Goal: Ask a question: Seek information or help from site administrators or community

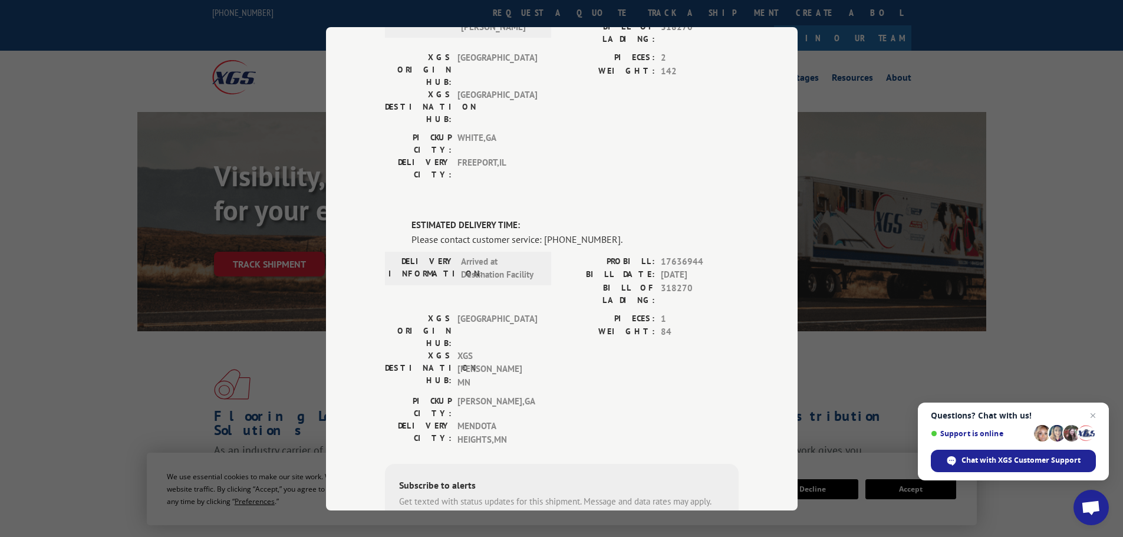
scroll to position [364, 0]
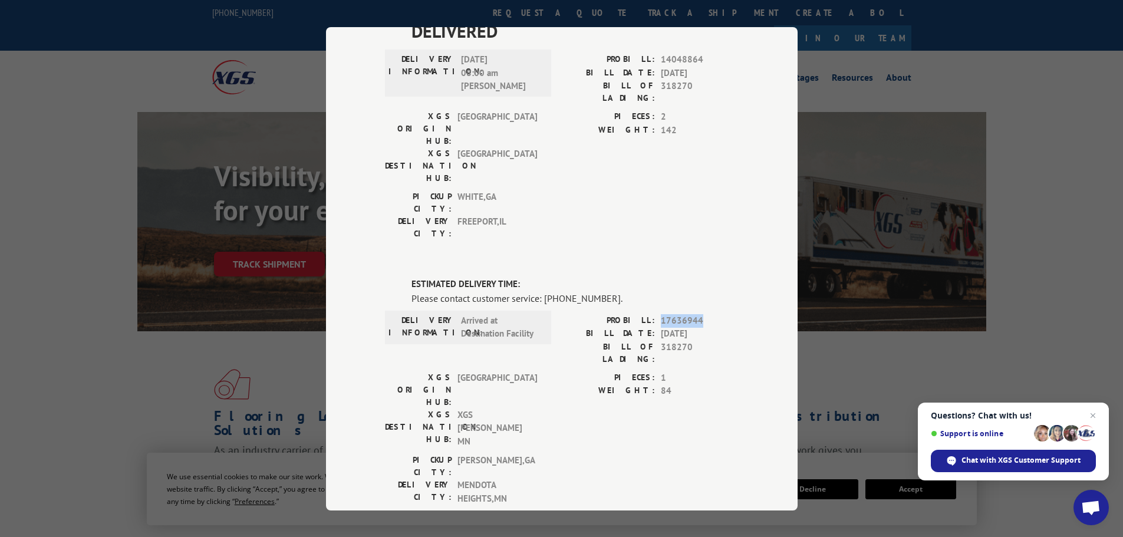
drag, startPoint x: 655, startPoint y: 182, endPoint x: 703, endPoint y: 186, distance: 48.5
click at [703, 314] on div "PROBILL: 17636944" at bounding box center [650, 321] width 177 height 14
click at [687, 371] on span "1" at bounding box center [700, 378] width 78 height 14
drag, startPoint x: 656, startPoint y: 212, endPoint x: 688, endPoint y: 212, distance: 31.8
click at [689, 340] on span "318270" at bounding box center [700, 352] width 78 height 25
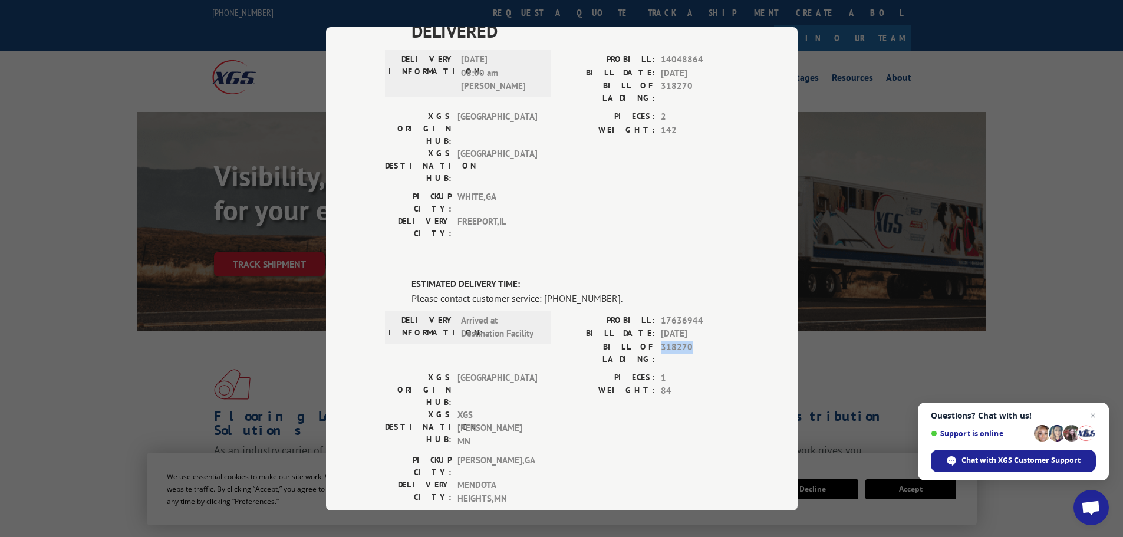
copy span "318270"
click at [228, 401] on div "Track Shipment DELIVERED DELIVERY INFORMATION: [DATE] 10:38 am [PERSON_NAME]: 1…" at bounding box center [561, 268] width 1123 height 537
click at [1035, 189] on div "Track Shipment DELIVERED DELIVERY INFORMATION: [DATE] 10:38 am [PERSON_NAME]: 1…" at bounding box center [561, 268] width 1123 height 537
click at [1035, 187] on div "Track Shipment DELIVERED DELIVERY INFORMATION: [DATE] 10:38 am [PERSON_NAME]: 1…" at bounding box center [561, 268] width 1123 height 537
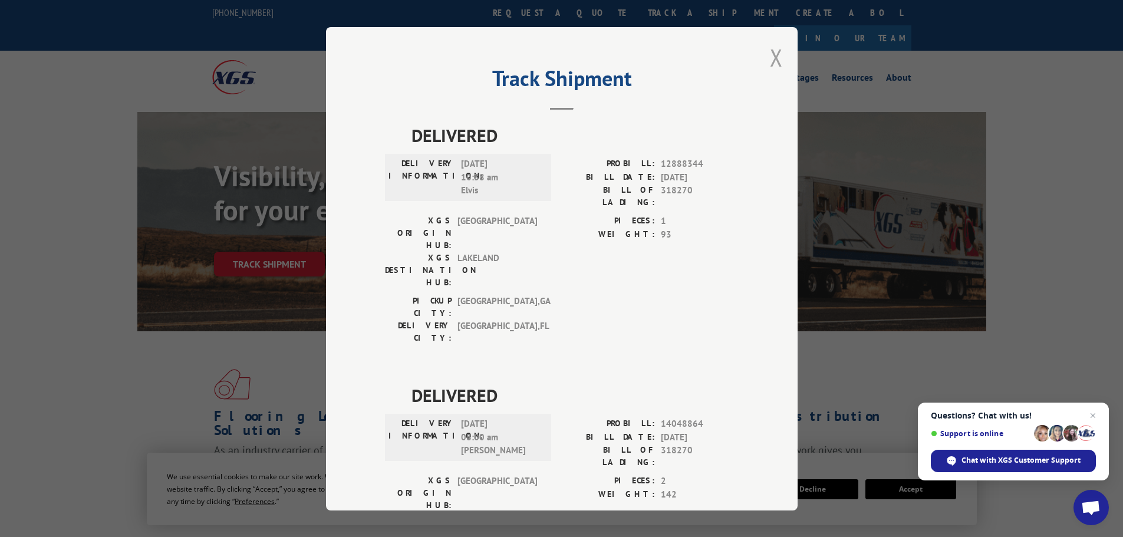
click at [770, 58] on button "Close modal" at bounding box center [776, 57] width 13 height 31
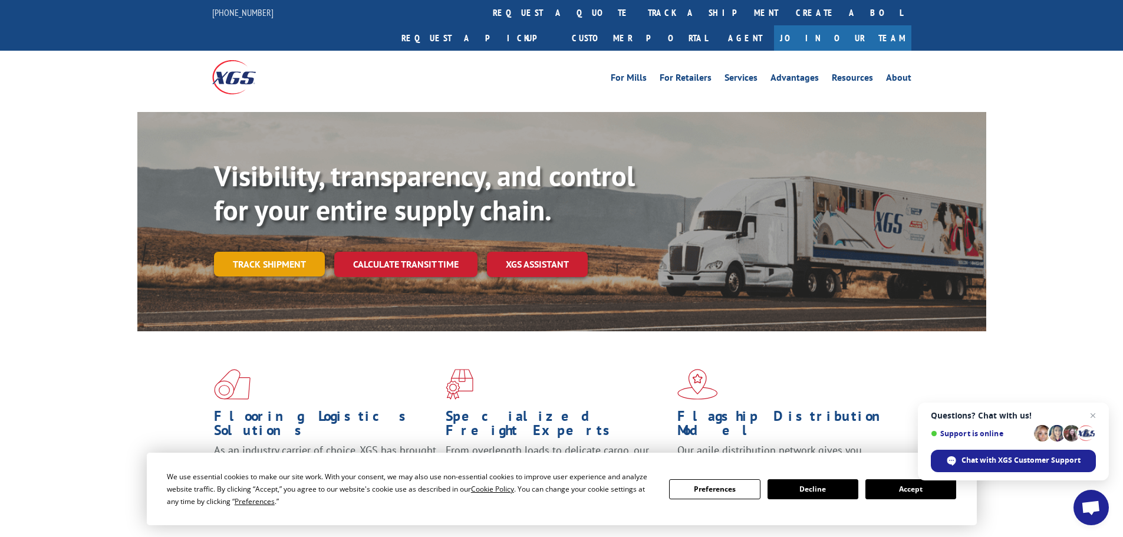
click at [253, 252] on link "Track shipment" at bounding box center [269, 264] width 111 height 25
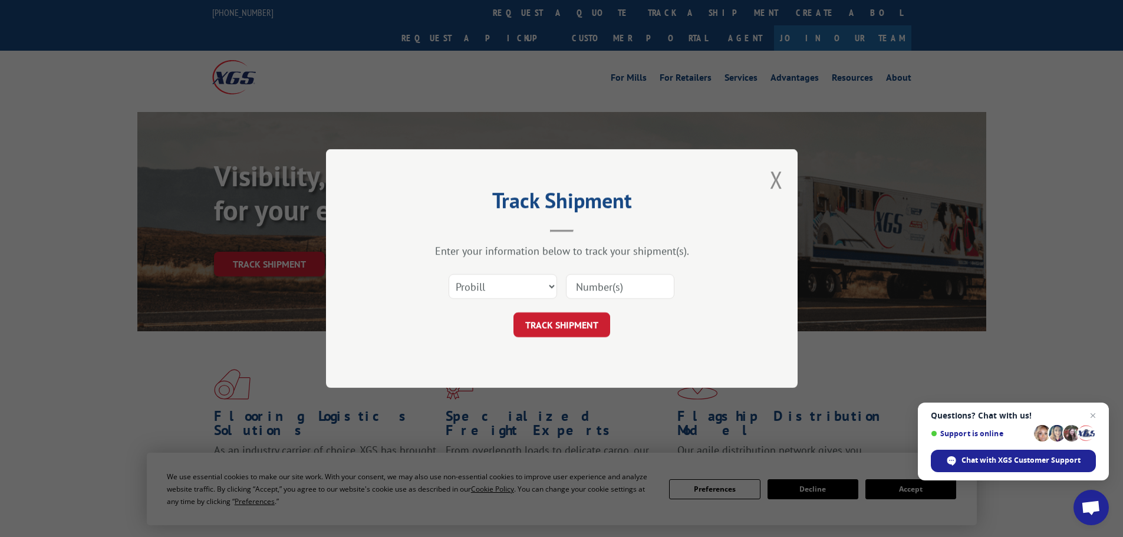
paste input "318270"
type input "318270"
click at [579, 334] on button "TRACK SHIPMENT" at bounding box center [561, 324] width 97 height 25
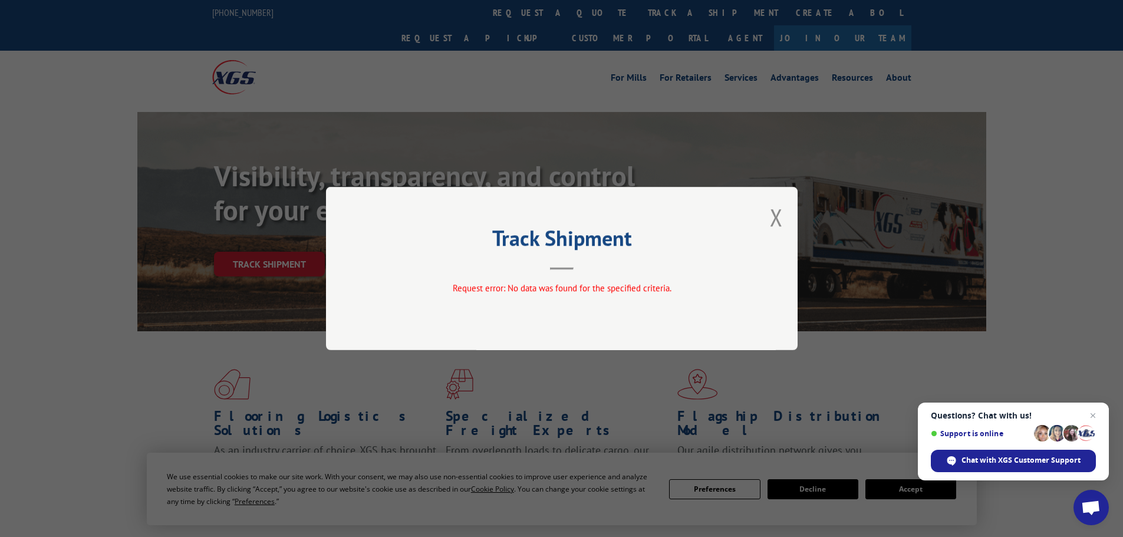
click at [506, 385] on div "Track Shipment Request error: No data was found for the specified criteria." at bounding box center [561, 268] width 1123 height 537
click at [767, 216] on div "Track Shipment Request error: No data was found for the specified criteria." at bounding box center [561, 268] width 471 height 163
click at [778, 225] on button "Close modal" at bounding box center [776, 217] width 13 height 31
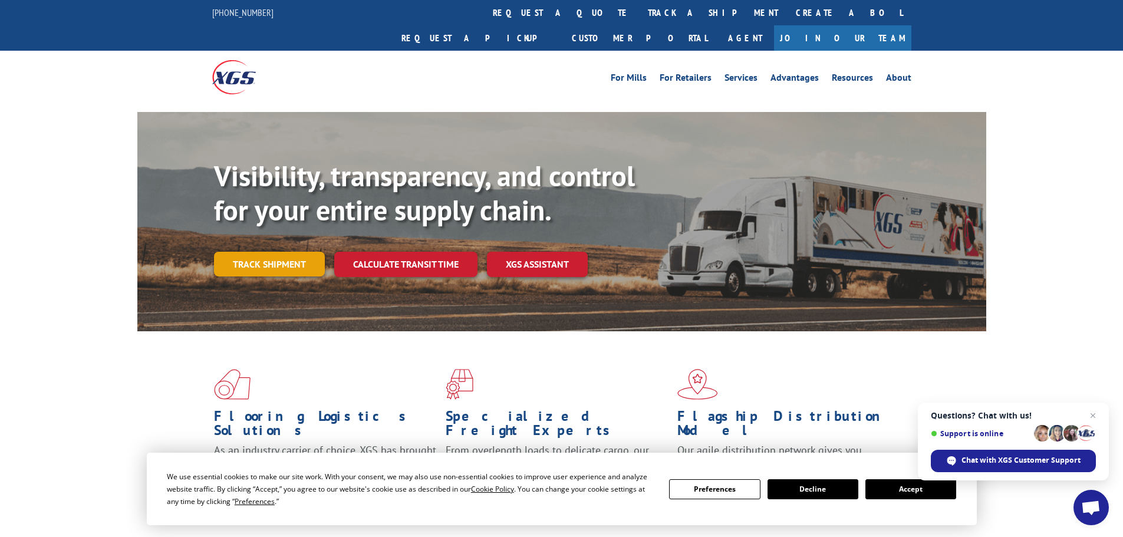
drag, startPoint x: 256, startPoint y: 251, endPoint x: 254, endPoint y: 240, distance: 10.8
click at [255, 249] on div "Visibility, transparency, and control for your entire supply chain. Track shipm…" at bounding box center [600, 241] width 772 height 164
click at [254, 252] on link "Track shipment" at bounding box center [269, 264] width 111 height 25
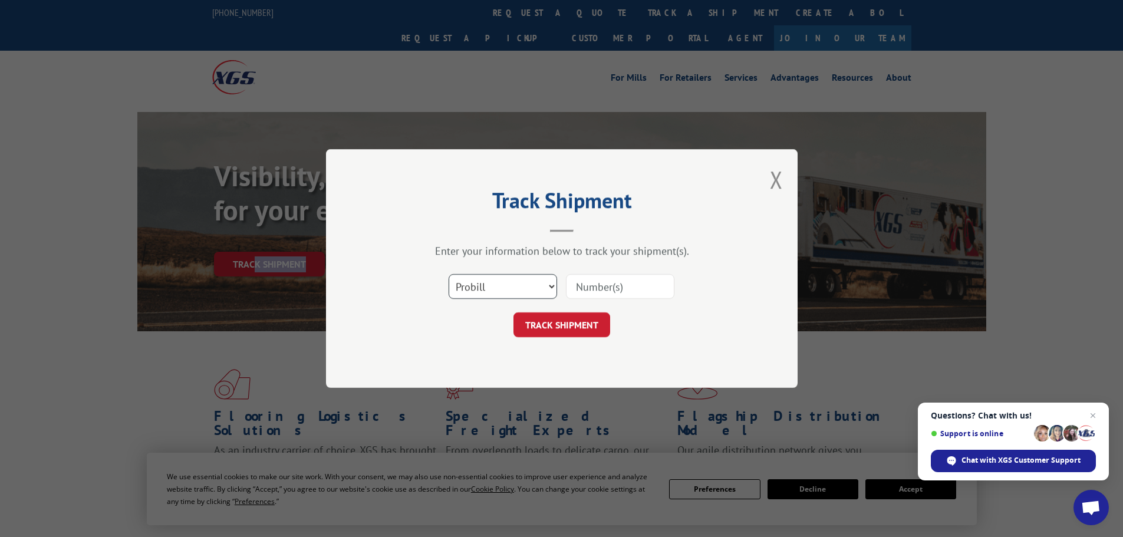
click at [497, 287] on select "Select category... Probill BOL PO" at bounding box center [502, 286] width 108 height 25
select select "bol"
click at [448, 274] on select "Select category... Probill BOL PO" at bounding box center [502, 286] width 108 height 25
paste input "318270"
type input "318270"
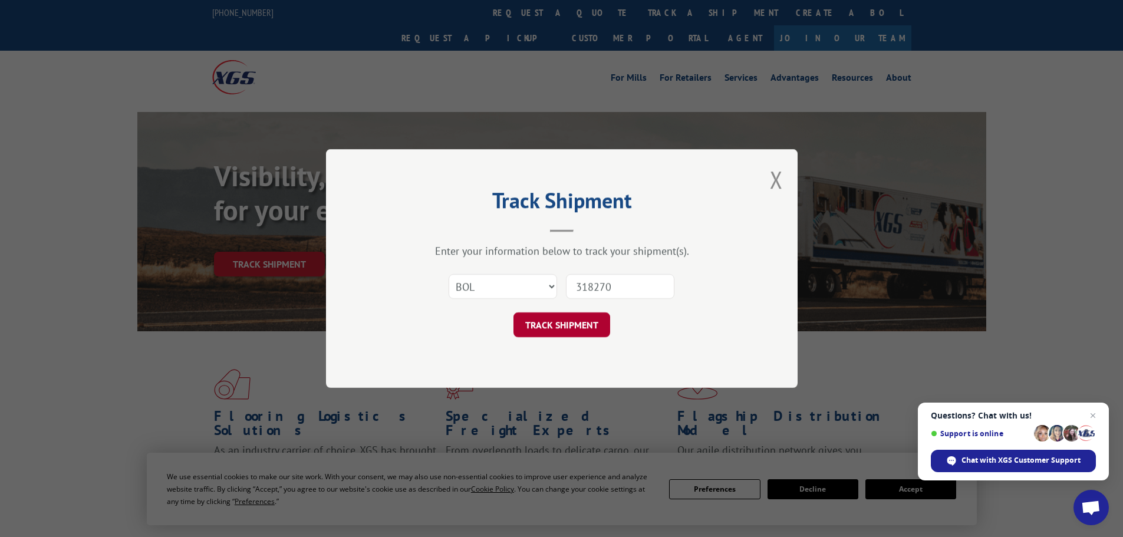
click at [579, 324] on button "TRACK SHIPMENT" at bounding box center [561, 324] width 97 height 25
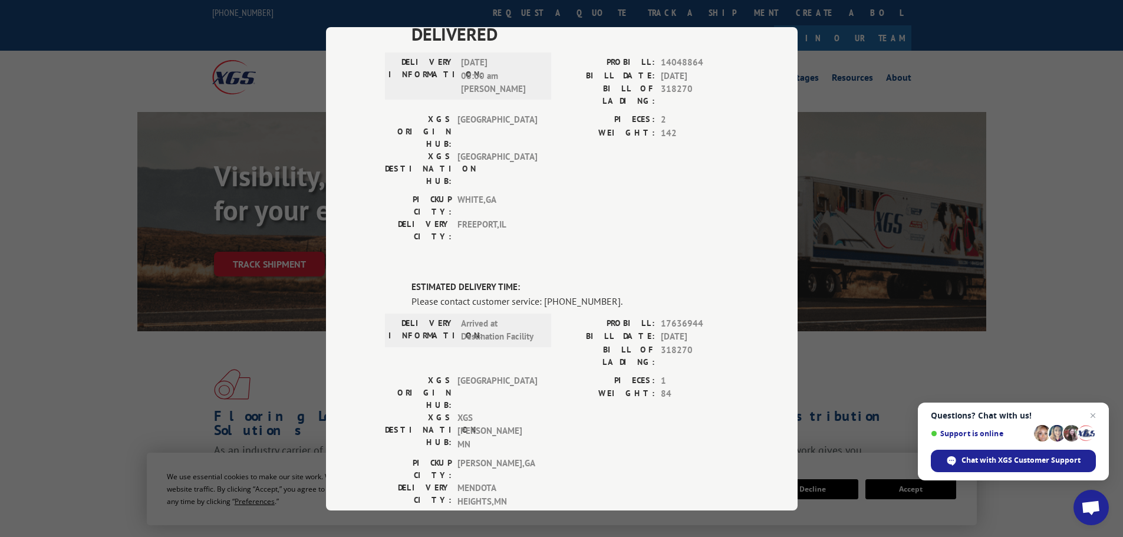
scroll to position [364, 0]
drag, startPoint x: 656, startPoint y: 213, endPoint x: 704, endPoint y: 211, distance: 48.4
click at [704, 340] on span "318270" at bounding box center [700, 352] width 78 height 25
drag, startPoint x: 704, startPoint y: 211, endPoint x: 686, endPoint y: 189, distance: 28.9
click at [704, 340] on span "318270" at bounding box center [700, 352] width 78 height 25
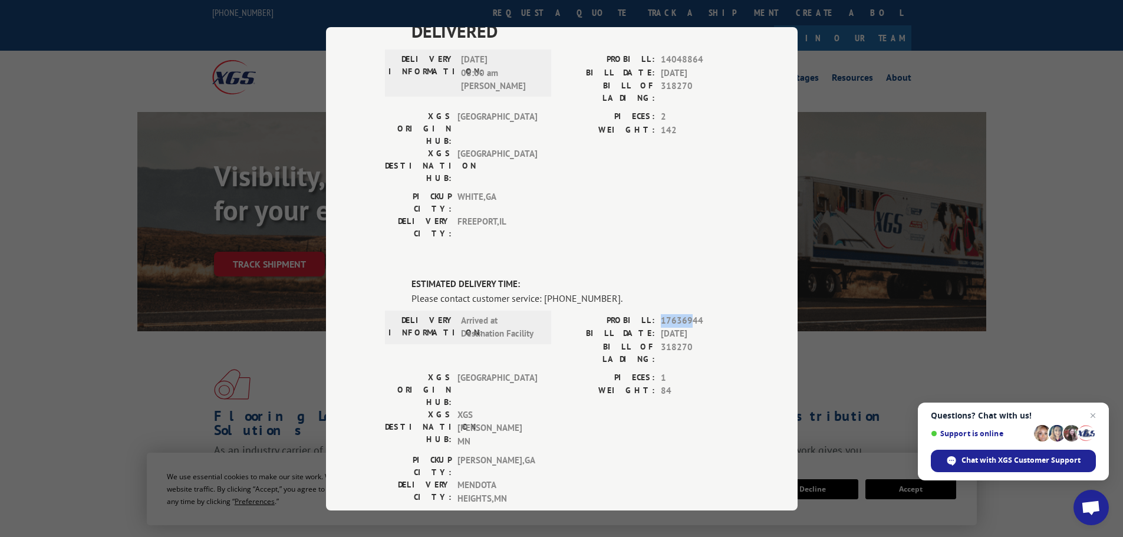
drag, startPoint x: 654, startPoint y: 183, endPoint x: 687, endPoint y: 182, distance: 33.0
click at [687, 314] on div "PROBILL: 17636944" at bounding box center [650, 321] width 177 height 14
click at [694, 371] on span "1" at bounding box center [700, 378] width 78 height 14
drag, startPoint x: 453, startPoint y: 303, endPoint x: 461, endPoint y: 187, distance: 116.4
click at [461, 278] on div "ESTIMATED DELIVERY TIME: Please contact customer service: [PHONE_NUMBER]. DELIV…" at bounding box center [562, 480] width 354 height 405
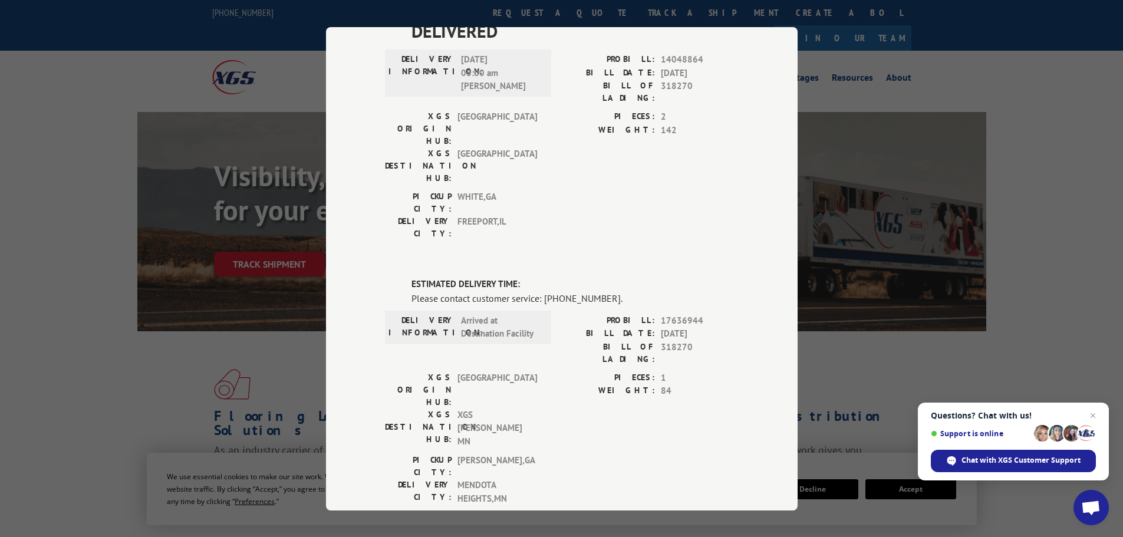
click at [568, 371] on div "PIECES: 1 WEIGHT: 84" at bounding box center [650, 412] width 177 height 83
drag, startPoint x: 656, startPoint y: 184, endPoint x: 715, endPoint y: 184, distance: 59.5
click at [715, 314] on span "17636944" at bounding box center [700, 321] width 78 height 14
click at [673, 340] on span "318270" at bounding box center [700, 352] width 78 height 25
drag, startPoint x: 649, startPoint y: 217, endPoint x: 688, endPoint y: 216, distance: 38.3
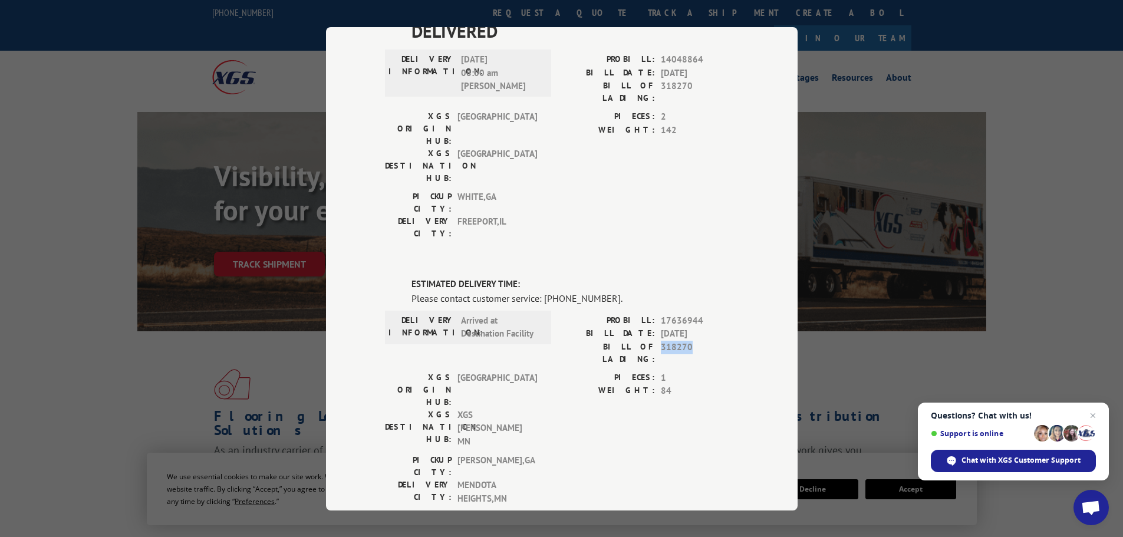
click at [688, 340] on div "BILL OF LADING: 318270" at bounding box center [650, 352] width 177 height 25
click at [685, 371] on span "1" at bounding box center [700, 378] width 78 height 14
drag, startPoint x: 417, startPoint y: 440, endPoint x: 550, endPoint y: 473, distance: 137.8
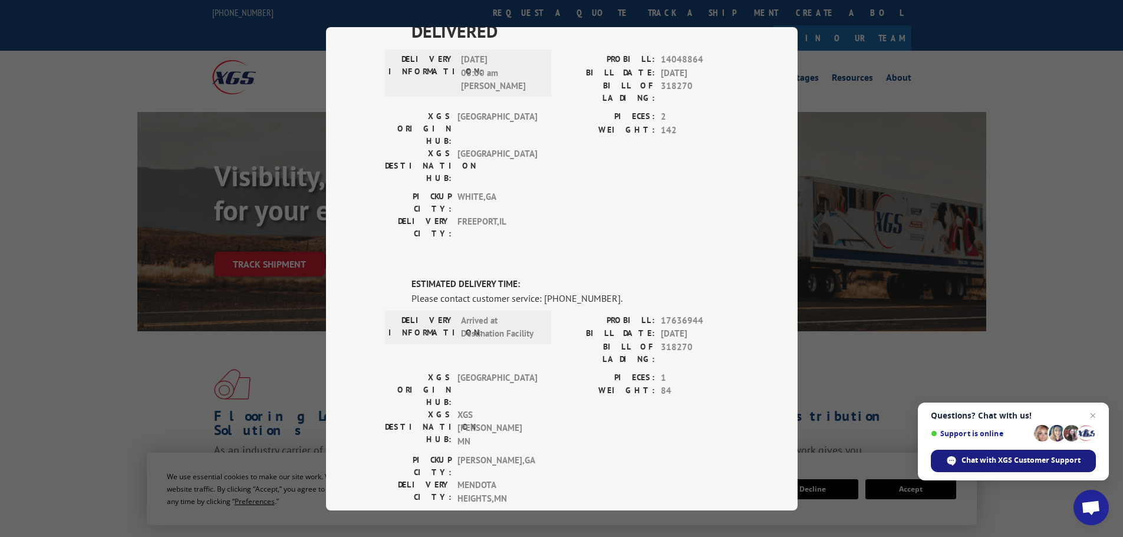
click at [1053, 468] on div "Chat with XGS Customer Support" at bounding box center [1013, 461] width 165 height 22
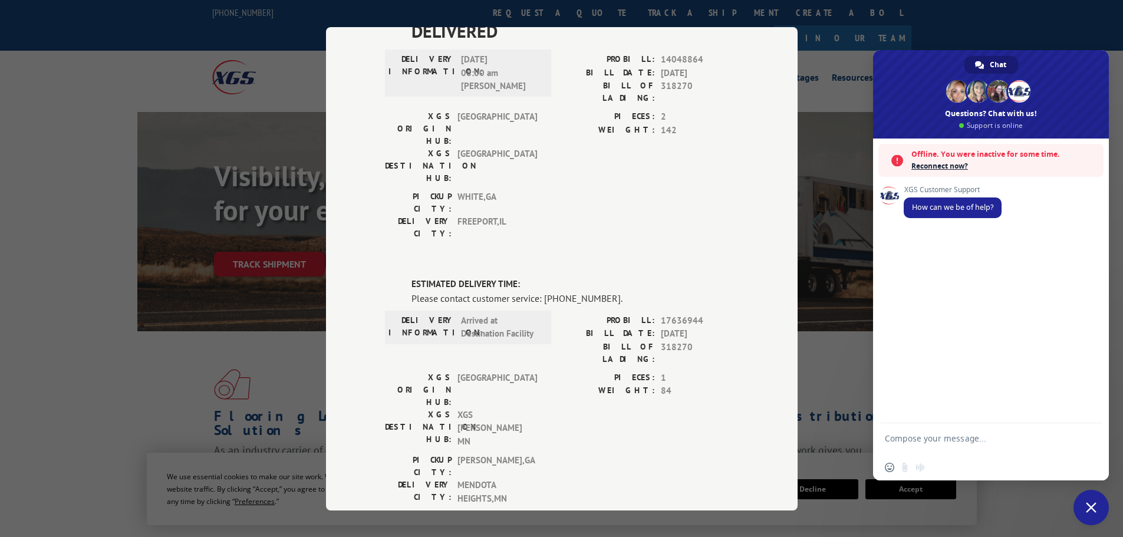
click at [1102, 507] on span "Close chat" at bounding box center [1090, 507] width 35 height 35
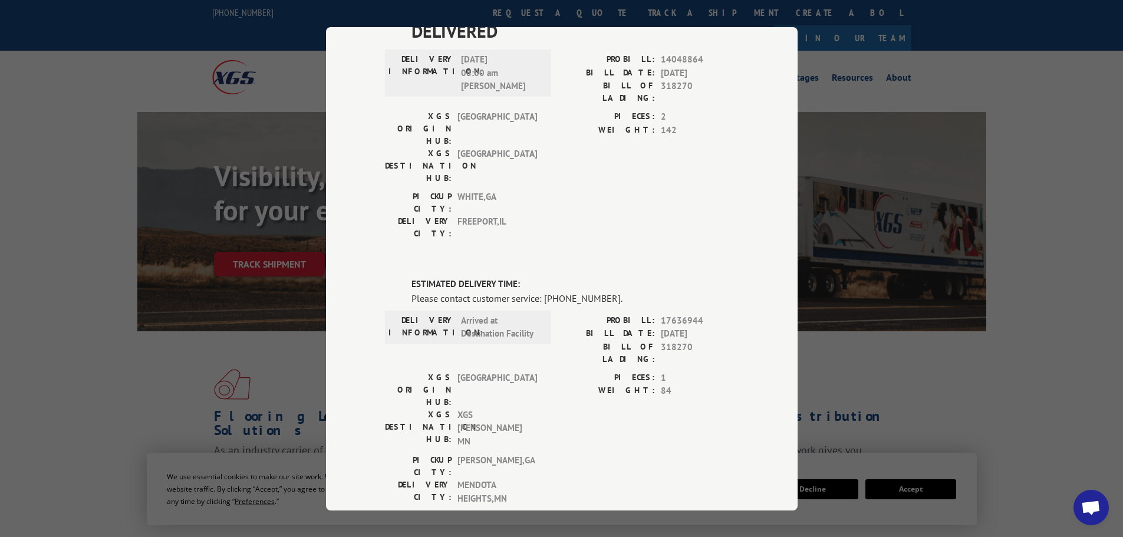
click at [1097, 514] on span "Open chat" at bounding box center [1090, 508] width 19 height 17
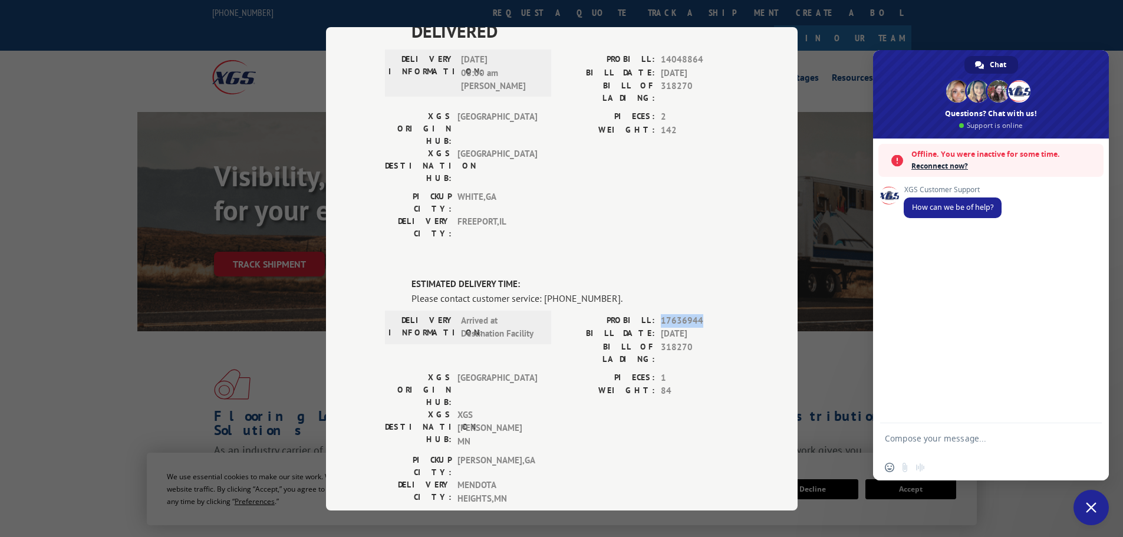
drag, startPoint x: 656, startPoint y: 185, endPoint x: 711, endPoint y: 187, distance: 55.4
click at [711, 314] on span "17636944" at bounding box center [700, 321] width 78 height 14
click at [707, 371] on span "1" at bounding box center [700, 378] width 78 height 14
click at [965, 438] on textarea "Compose your message..." at bounding box center [978, 443] width 186 height 21
type textarea "I"
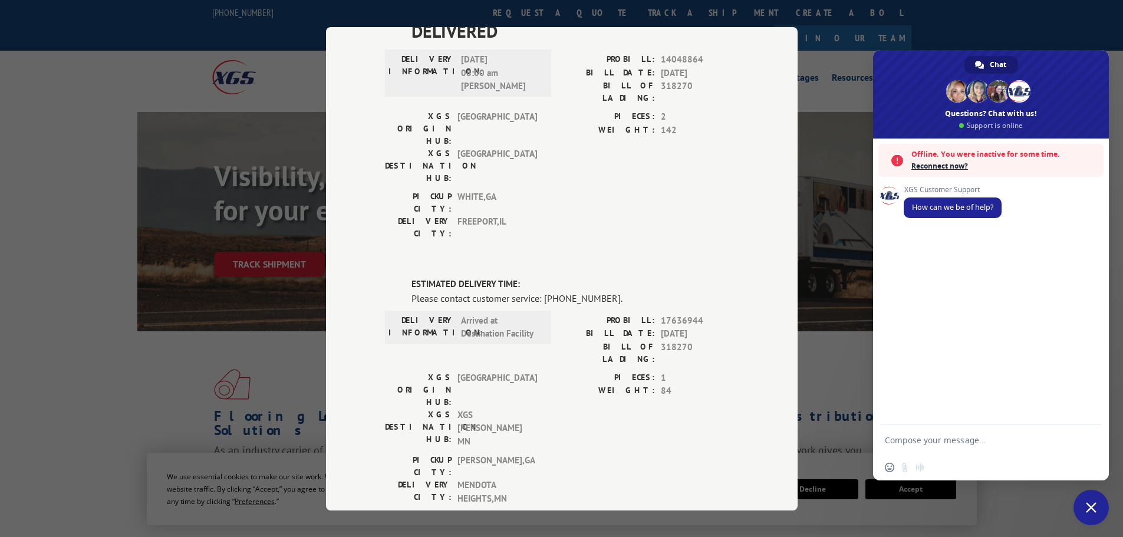
click at [1089, 516] on span "Close chat" at bounding box center [1090, 507] width 35 height 35
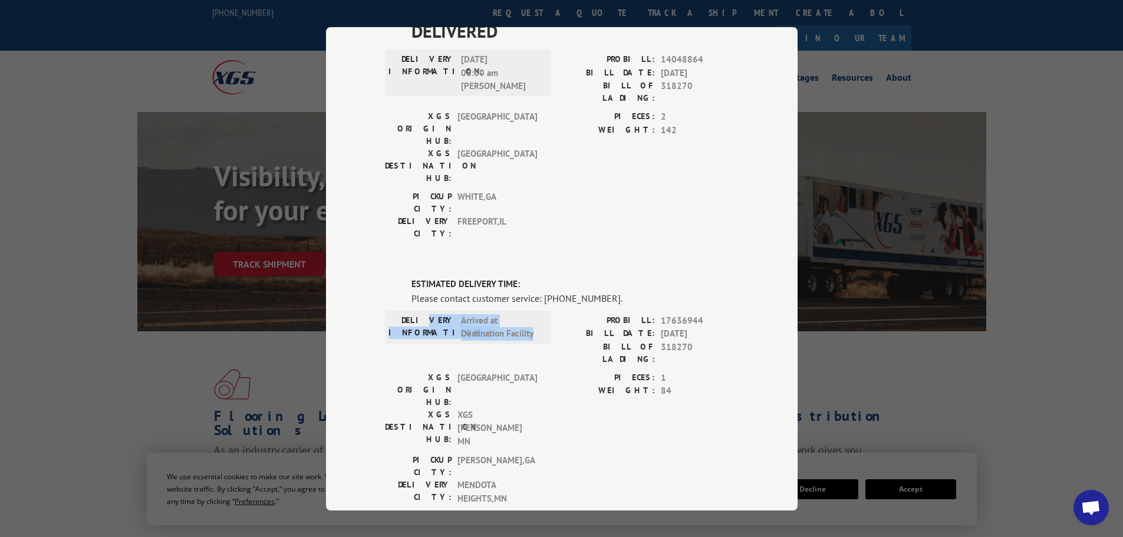
drag, startPoint x: 431, startPoint y: 185, endPoint x: 540, endPoint y: 209, distance: 111.7
click at [540, 310] on div "DELIVERY INFORMATION: Arrived at Destination Facility" at bounding box center [468, 327] width 166 height 34
click at [549, 371] on div "XGS ORIGIN HUB: TUNNEL HILL XGS DESTINATION HUB: XGS [PERSON_NAME] [GEOGRAPHIC_…" at bounding box center [562, 412] width 354 height 83
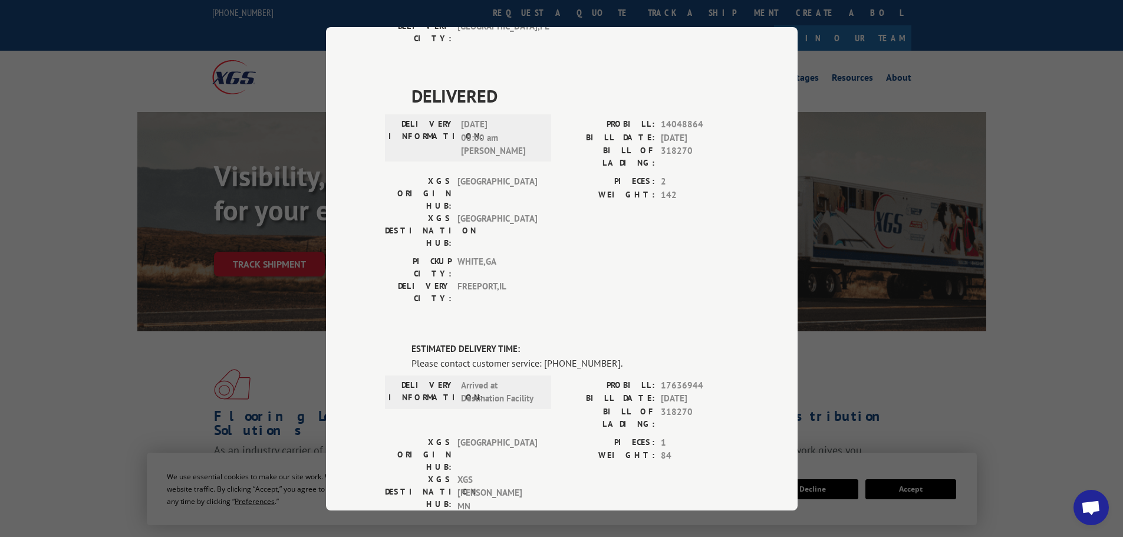
scroll to position [423, 0]
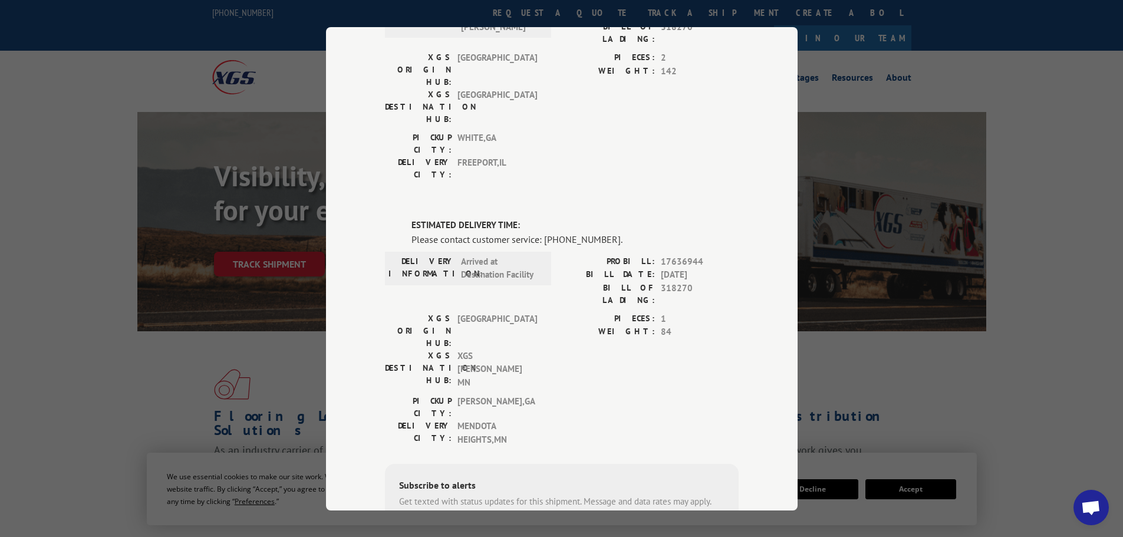
click at [1089, 506] on span "Open chat" at bounding box center [1090, 508] width 19 height 17
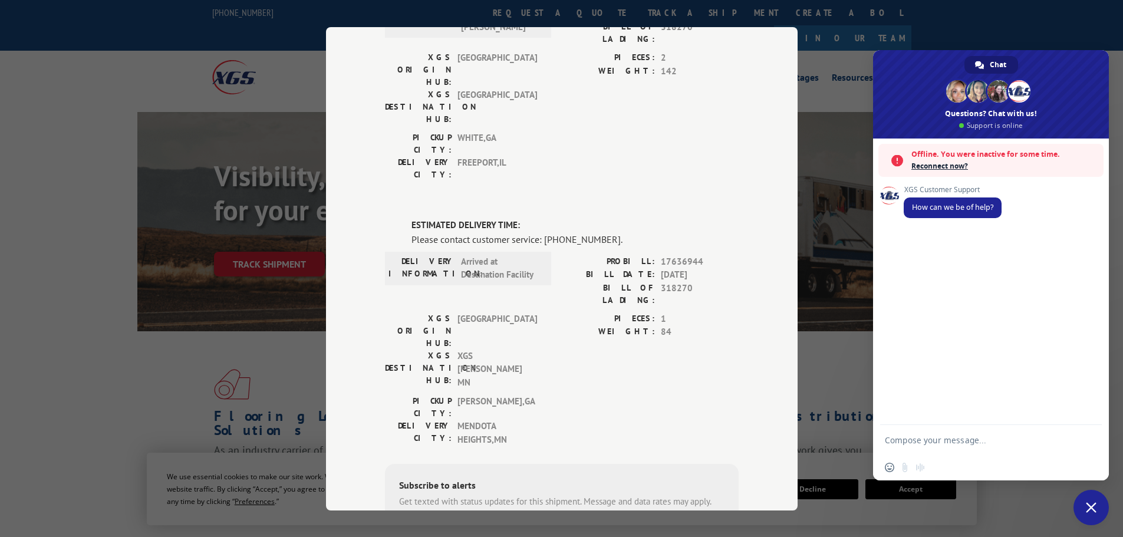
click at [938, 440] on textarea "Compose your message..." at bounding box center [978, 440] width 186 height 11
drag, startPoint x: 453, startPoint y: 124, endPoint x: 533, endPoint y: 153, distance: 85.0
click at [533, 255] on div "DELIVERY INFORMATION: Arrived at Destination Facility" at bounding box center [468, 283] width 166 height 57
click at [542, 312] on div "XGS ORIGIN HUB: TUNNEL HILL XGS DESTINATION HUB: XGS [PERSON_NAME] [GEOGRAPHIC_…" at bounding box center [562, 353] width 354 height 83
drag, startPoint x: 656, startPoint y: 121, endPoint x: 692, endPoint y: 135, distance: 38.4
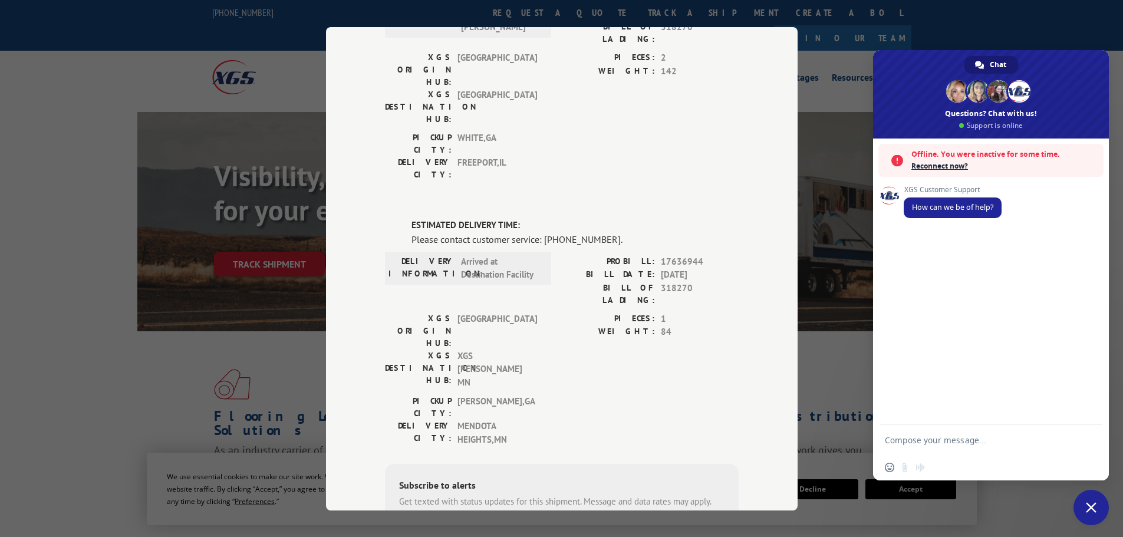
click at [692, 255] on div "PROBILL: 17636944 BILL DATE: [DATE] BILL OF LADING: 318270" at bounding box center [650, 280] width 177 height 51
click at [705, 255] on div "PROBILL: 17636944 BILL DATE: [DATE] BILL OF LADING: 318270" at bounding box center [650, 283] width 177 height 57
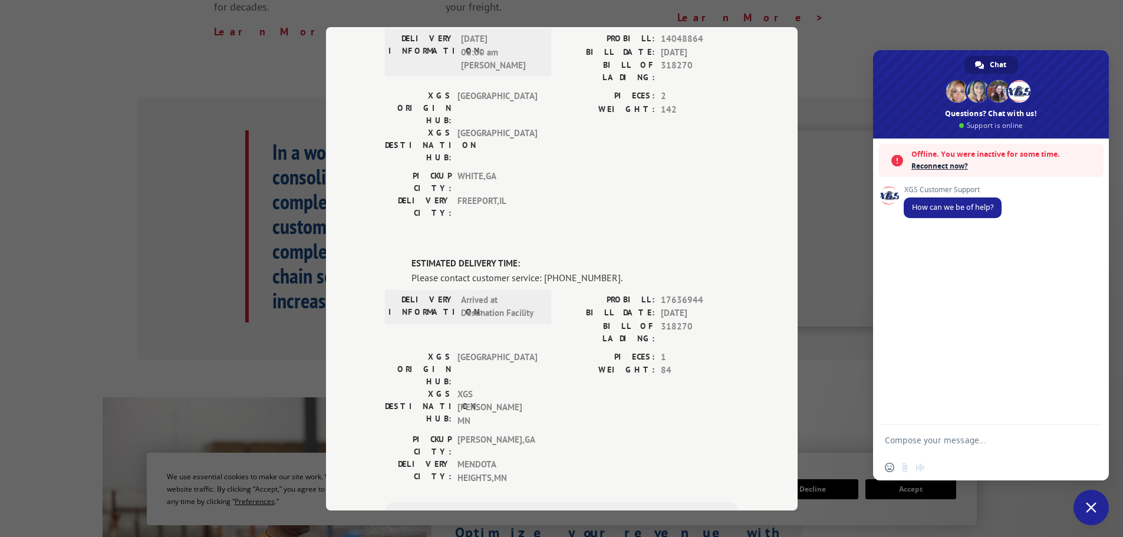
scroll to position [364, 0]
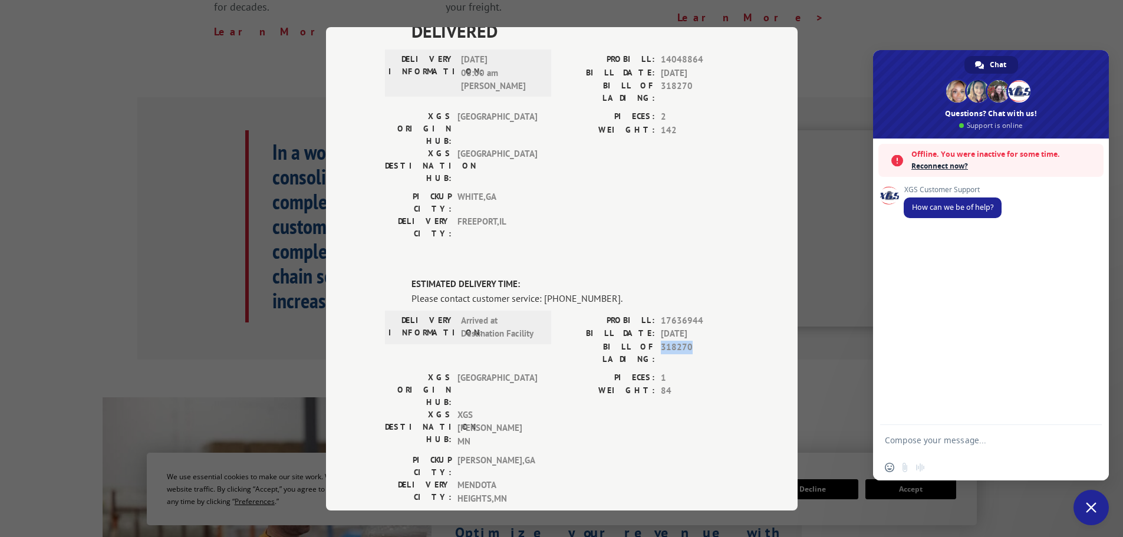
drag, startPoint x: 691, startPoint y: 212, endPoint x: 654, endPoint y: 210, distance: 37.1
click at [654, 340] on div "BILL OF LADING: 318270" at bounding box center [650, 352] width 177 height 25
click at [952, 443] on textarea "Compose your message..." at bounding box center [978, 440] width 186 height 11
drag, startPoint x: 616, startPoint y: 186, endPoint x: 712, endPoint y: 187, distance: 96.1
click at [712, 314] on div "PROBILL: 17636944" at bounding box center [650, 321] width 177 height 14
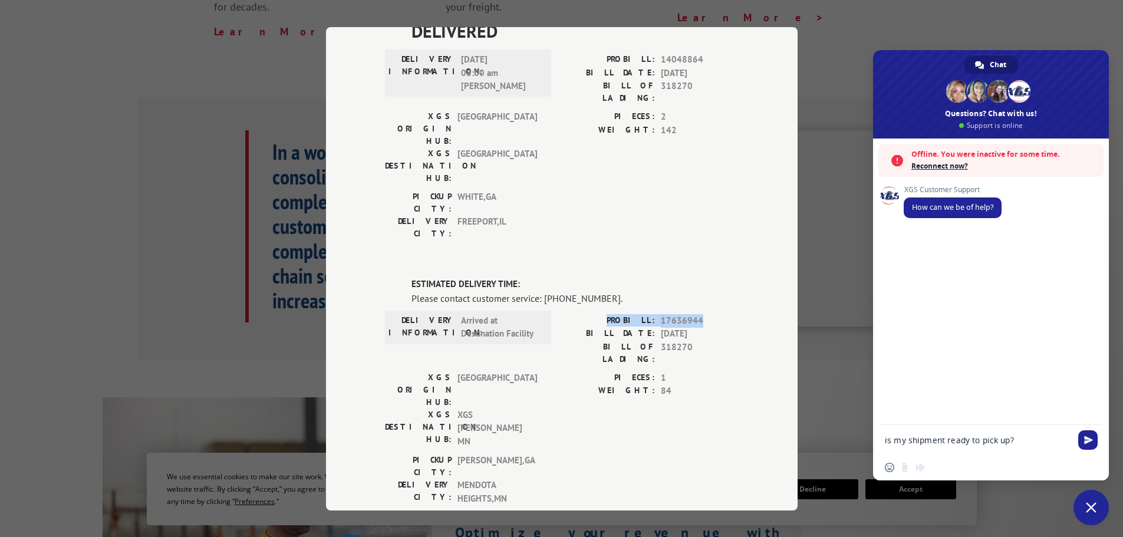
copy div "PROBILL: 17636944"
click at [1024, 440] on textarea "is my shipment ready to pick up?" at bounding box center [978, 440] width 186 height 11
paste textarea "PROBILL: 17636944"
drag, startPoint x: 585, startPoint y: 212, endPoint x: 711, endPoint y: 216, distance: 125.6
click at [711, 340] on div "BILL OF LADING: 318270" at bounding box center [650, 352] width 177 height 25
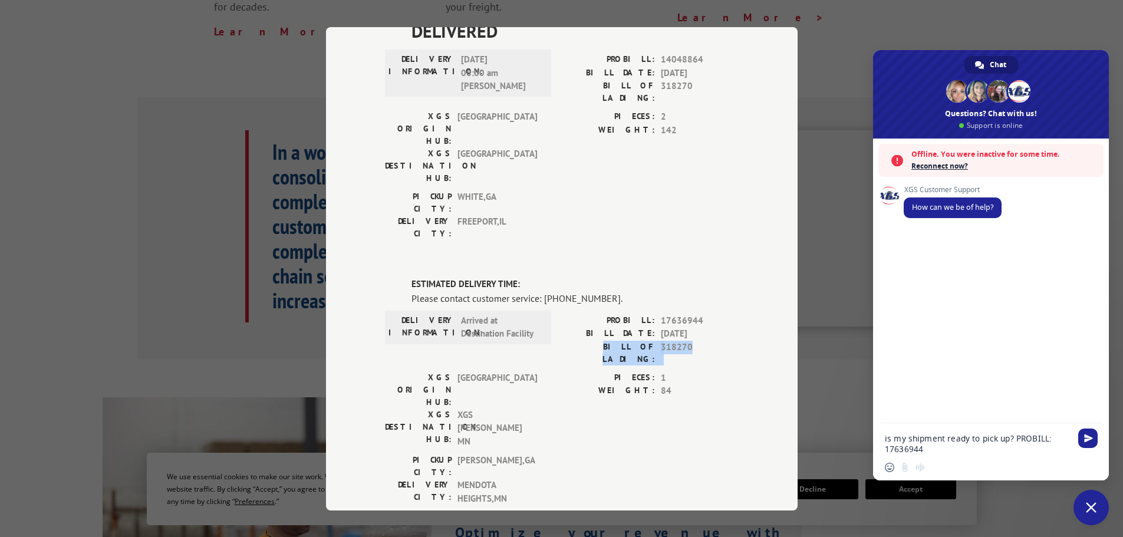
copy div "BILL OF LADING: 318270"
click at [936, 449] on textarea "is my shipment ready to pick up? PROBILL: 17636944" at bounding box center [978, 443] width 186 height 21
paste textarea "BILL OF LADING: 318270"
type textarea "is my shipment ready to pick up? PROBILL: 17636944. BILL OF LADING: 318270"
click at [1088, 425] on span "Send" at bounding box center [1088, 427] width 9 height 9
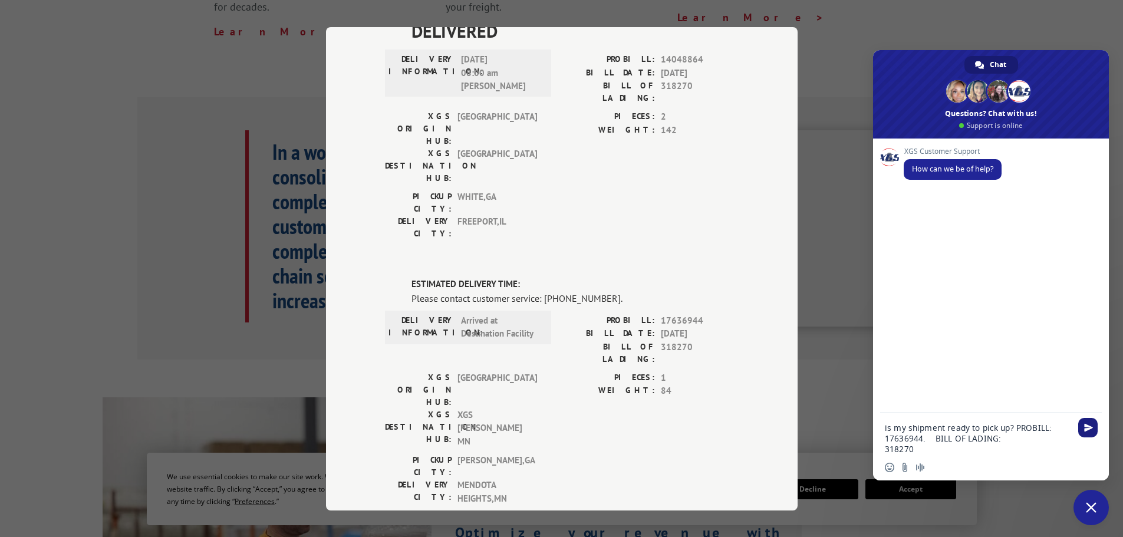
click at [1087, 425] on span "Send" at bounding box center [1088, 427] width 9 height 9
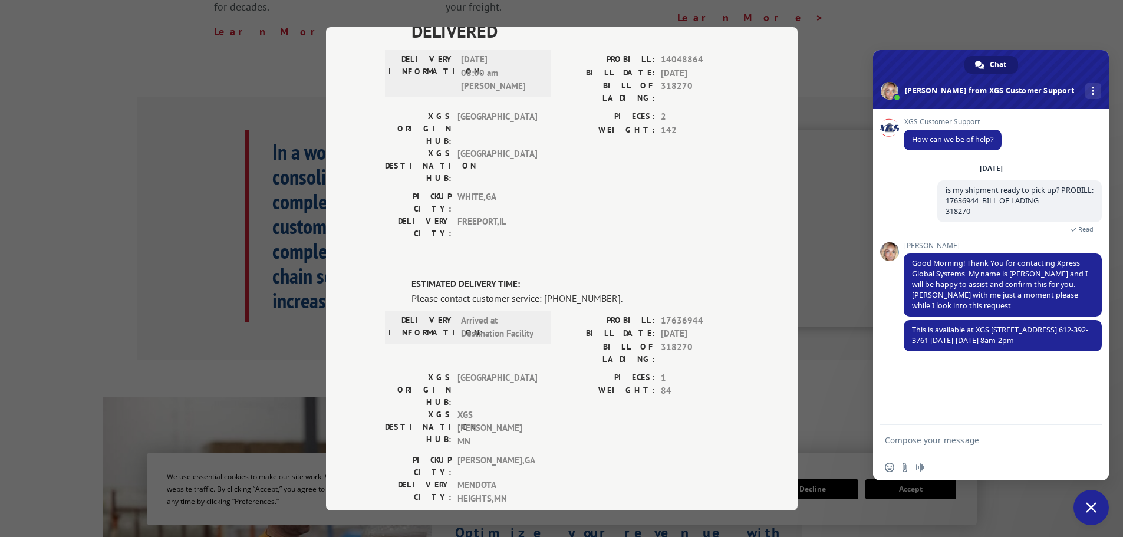
click at [938, 440] on textarea "Compose your message..." at bounding box center [978, 440] width 186 height 11
type textarea "thank you"
drag, startPoint x: 946, startPoint y: 340, endPoint x: 939, endPoint y: 342, distance: 6.7
click at [939, 342] on span "This is available at XGS [STREET_ADDRESS] 612-392-3761 [DATE]-[DATE] 8am-2pm" at bounding box center [1000, 335] width 176 height 21
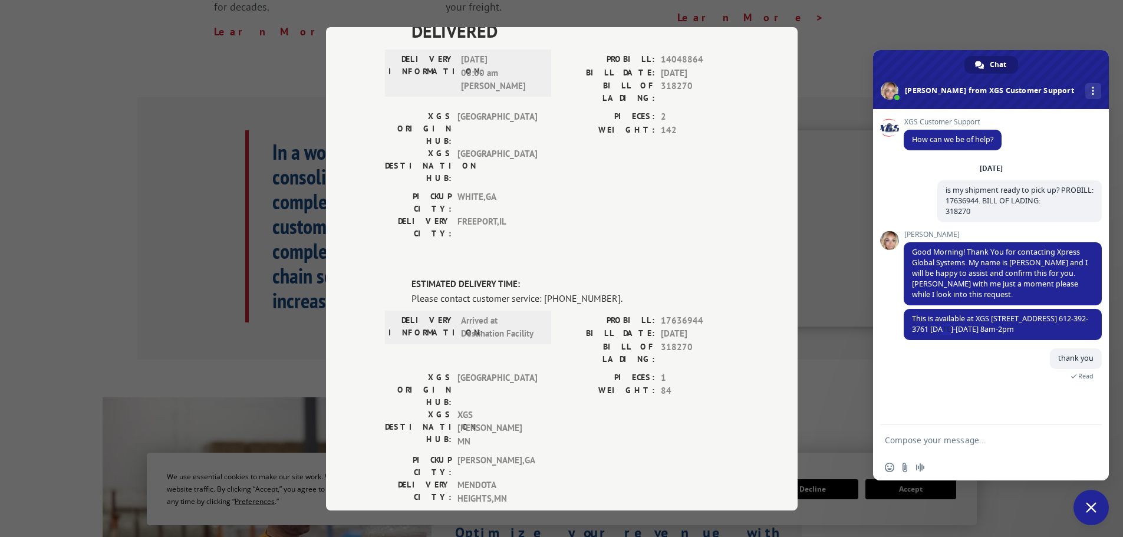
scroll to position [98, 0]
